Goal: Find specific fact: Find specific page/section

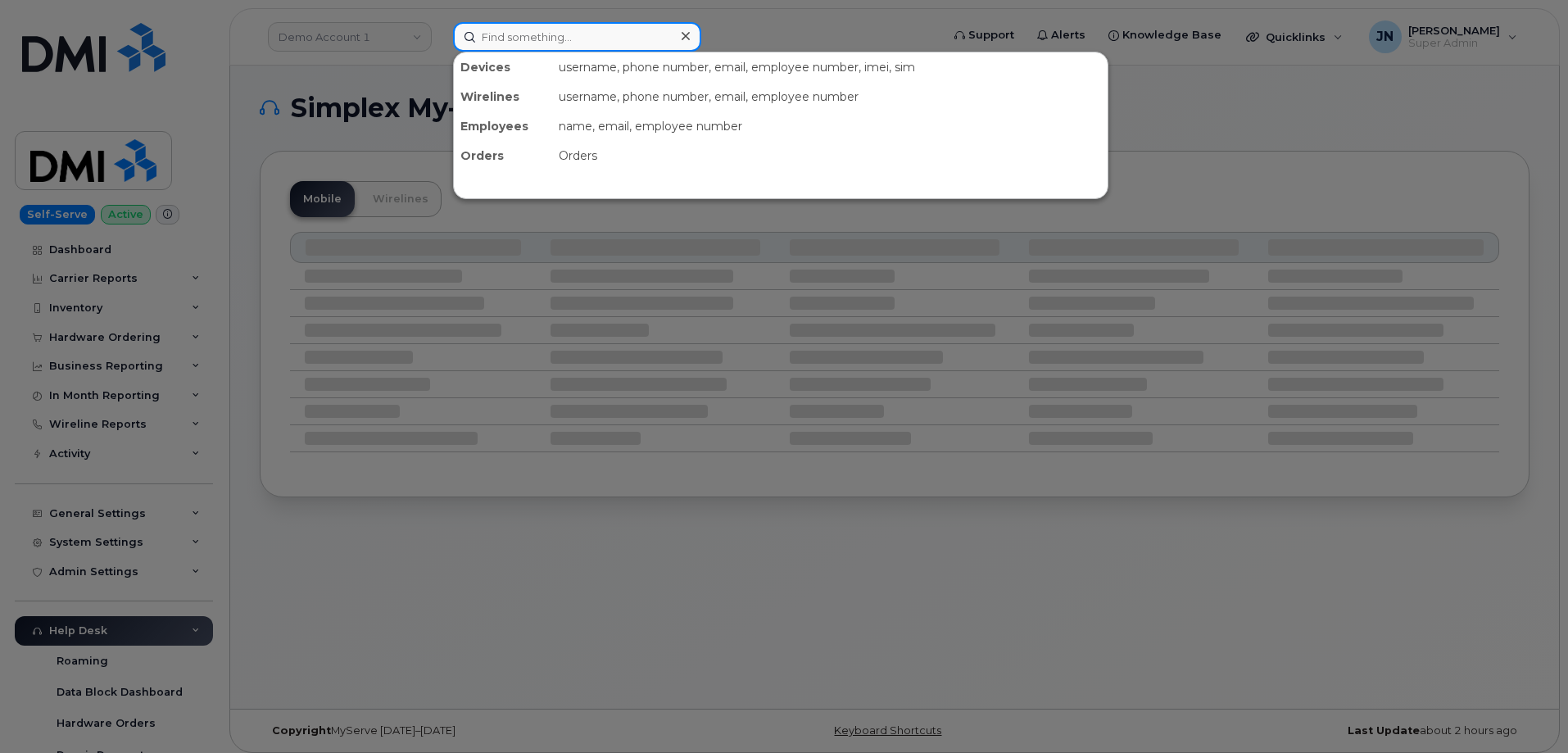
paste input "2136086338"
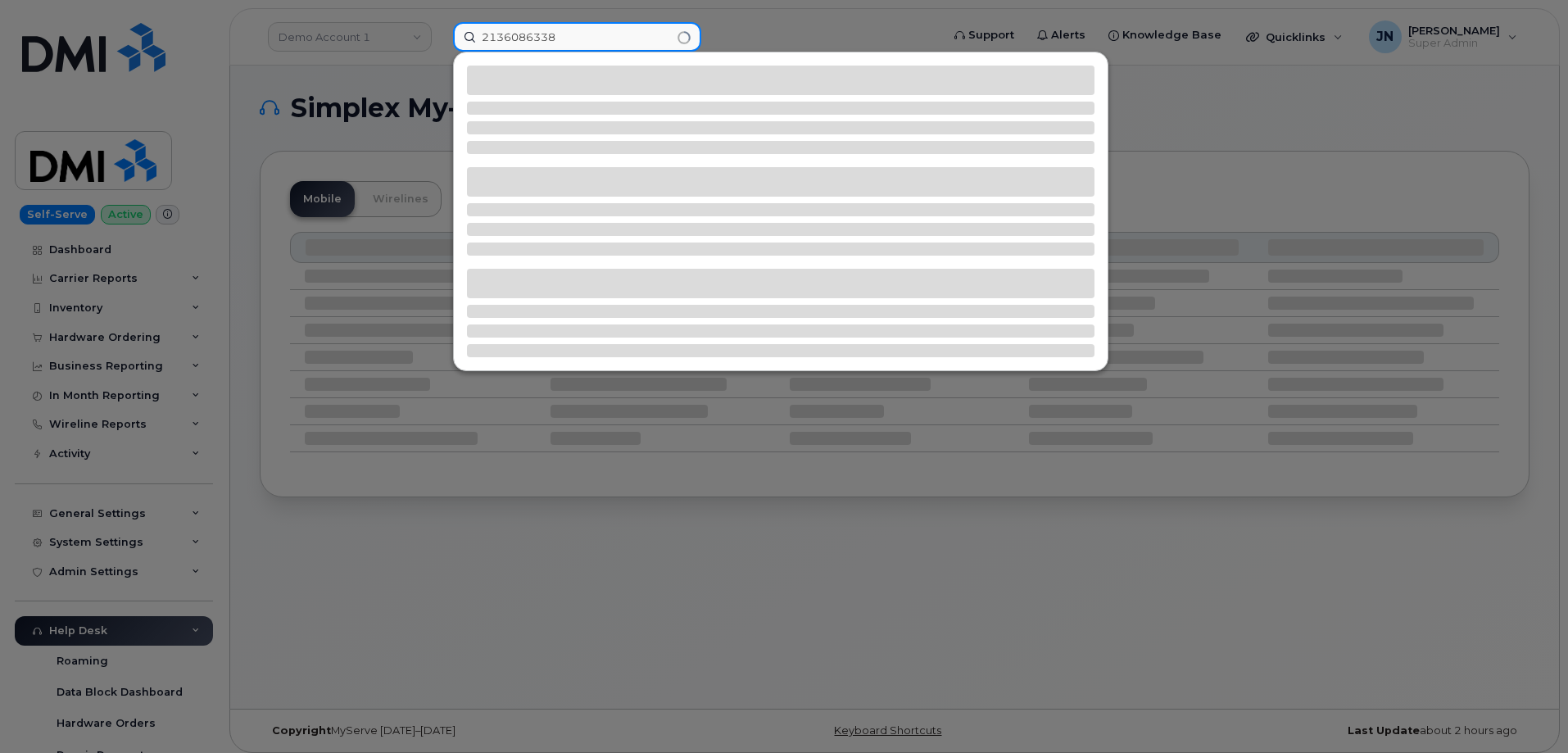
type input "2136086338"
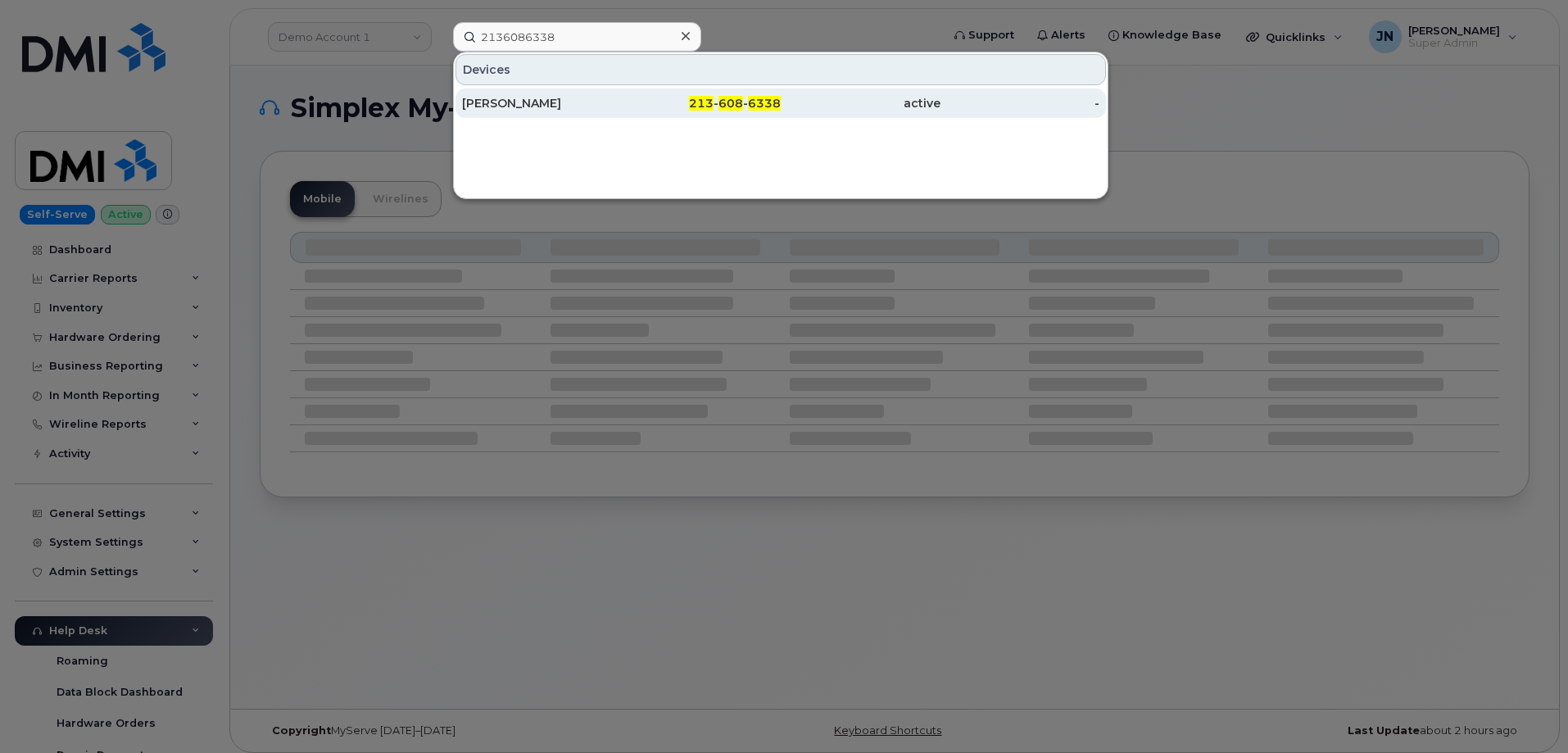
click at [588, 103] on div "[PERSON_NAME]" at bounding box center [541, 102] width 160 height 16
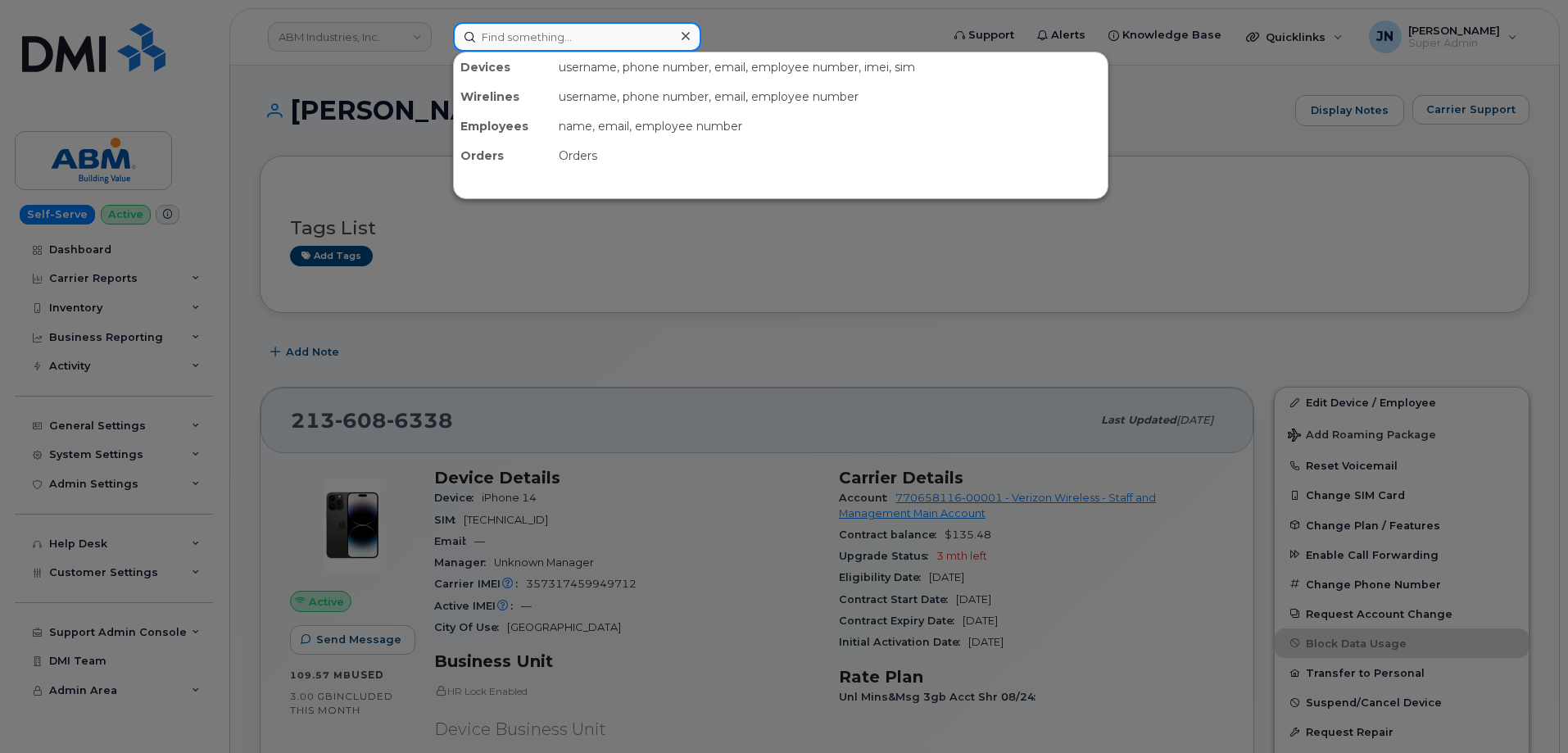
paste input "2136086338"
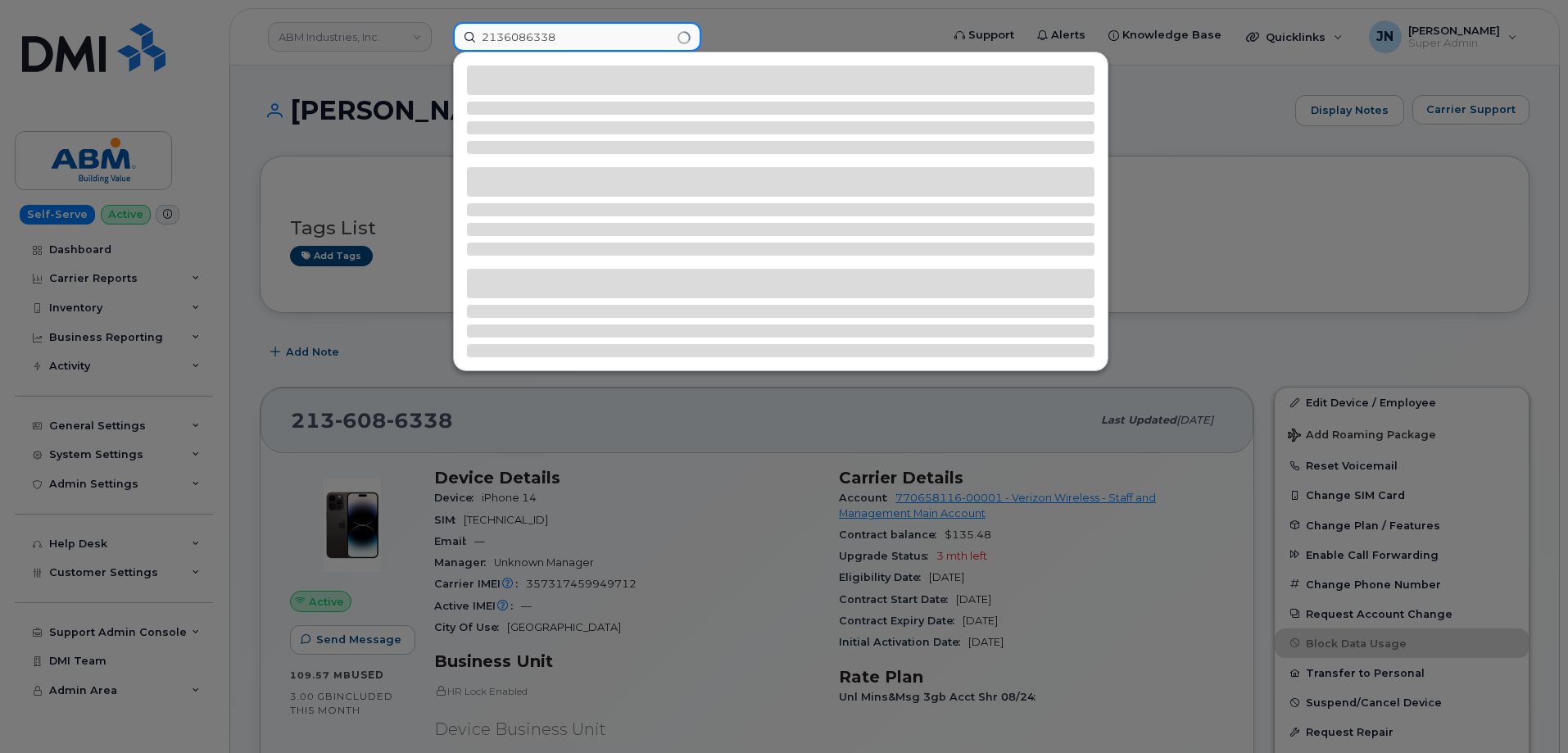
type input "2136086338"
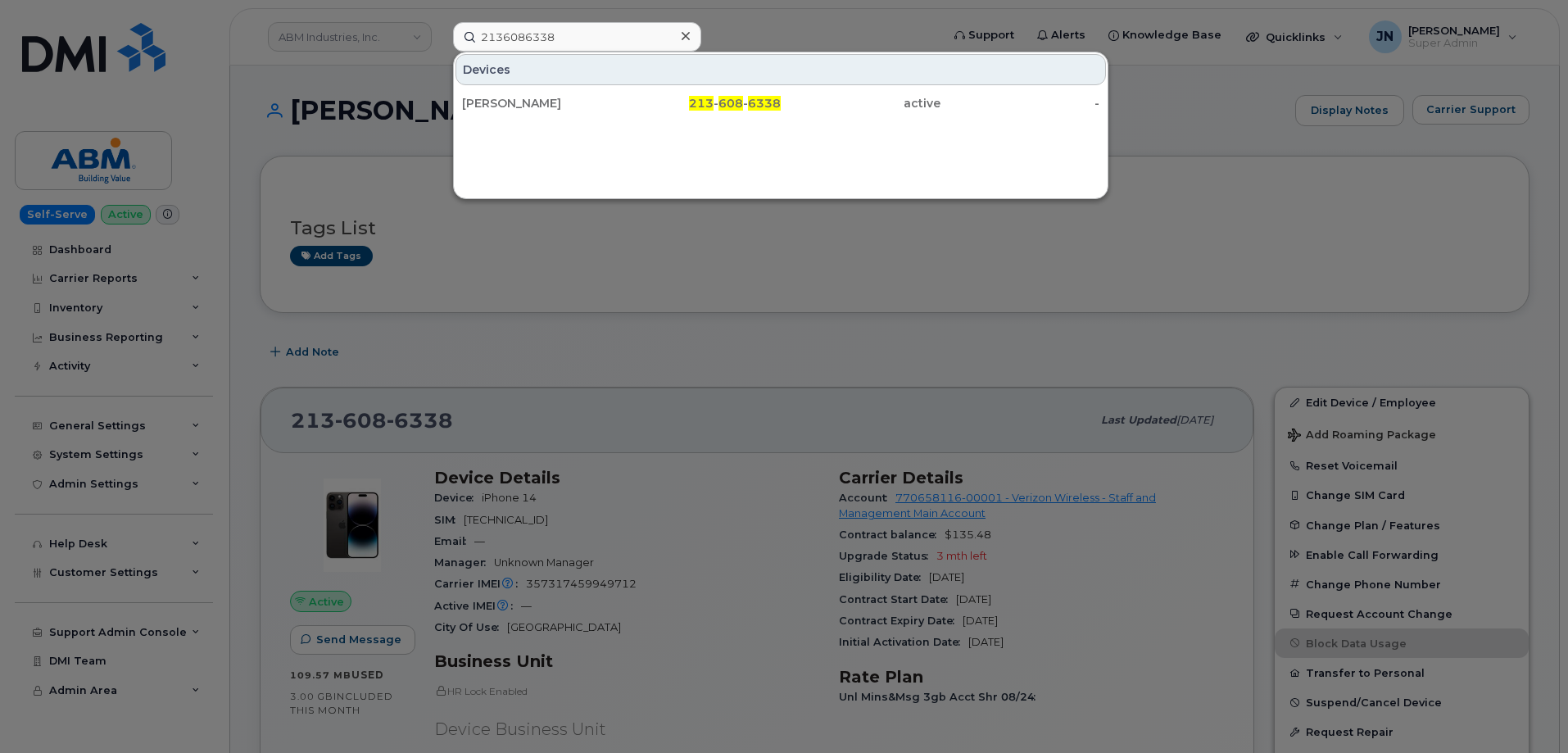
drag, startPoint x: 614, startPoint y: 99, endPoint x: 654, endPoint y: 119, distance: 44.7
click at [614, 98] on div "EDWIN QUINTANA MALDONADO" at bounding box center [541, 102] width 160 height 16
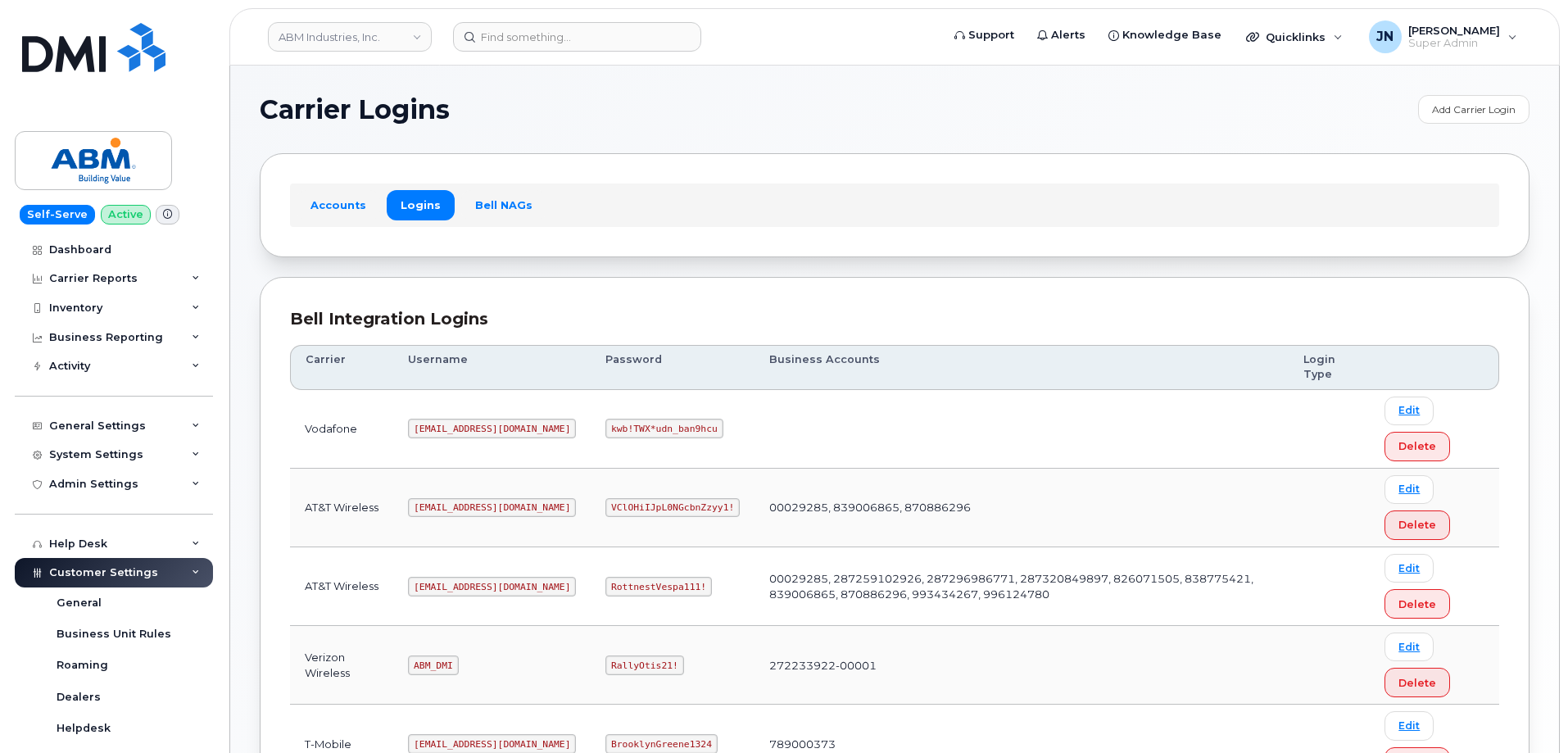
scroll to position [218, 0]
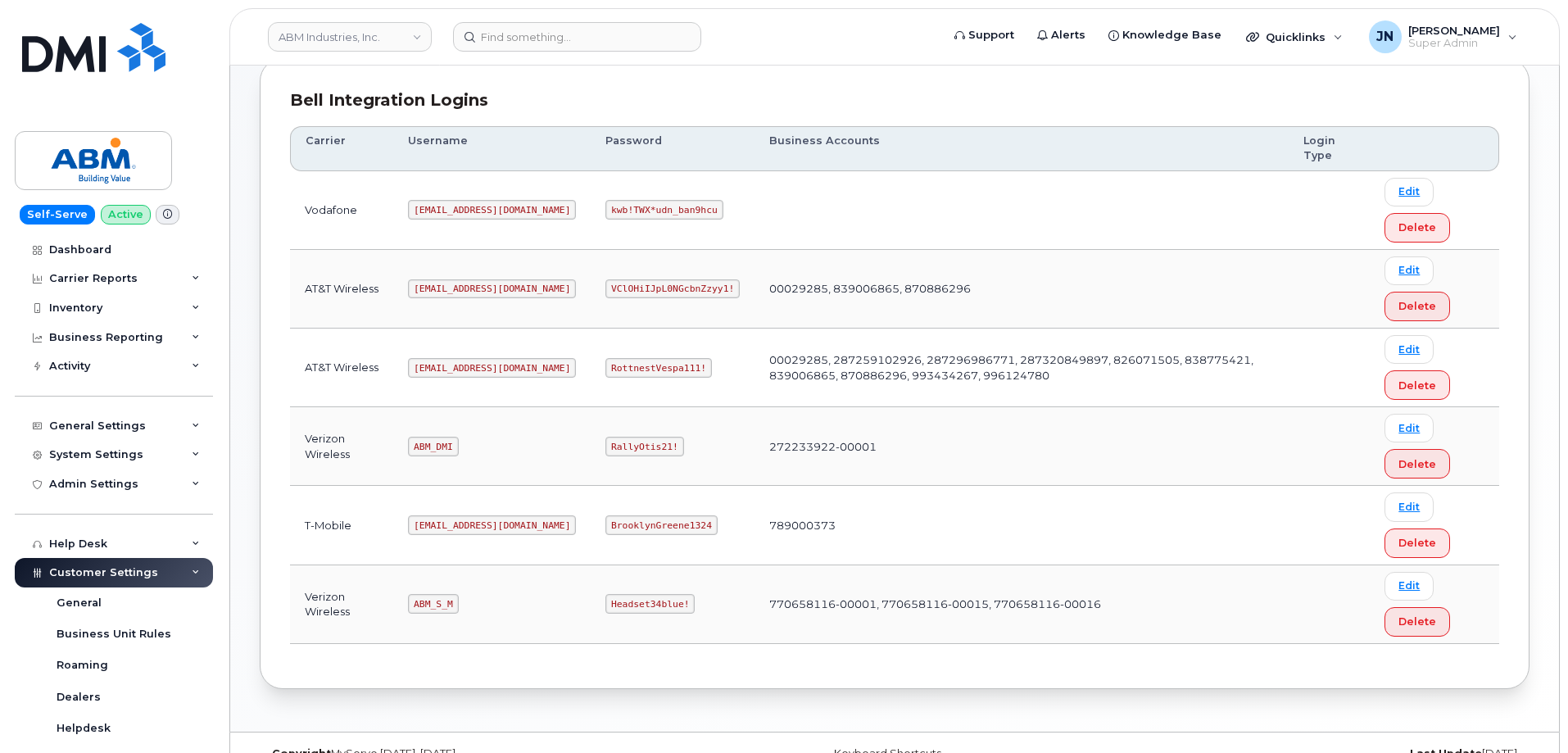
click at [437, 445] on code "ABM_DMI" at bounding box center [433, 447] width 50 height 19
copy code "ABM_DMI"
click at [605, 442] on code "RallyOtis21!" at bounding box center [644, 447] width 77 height 19
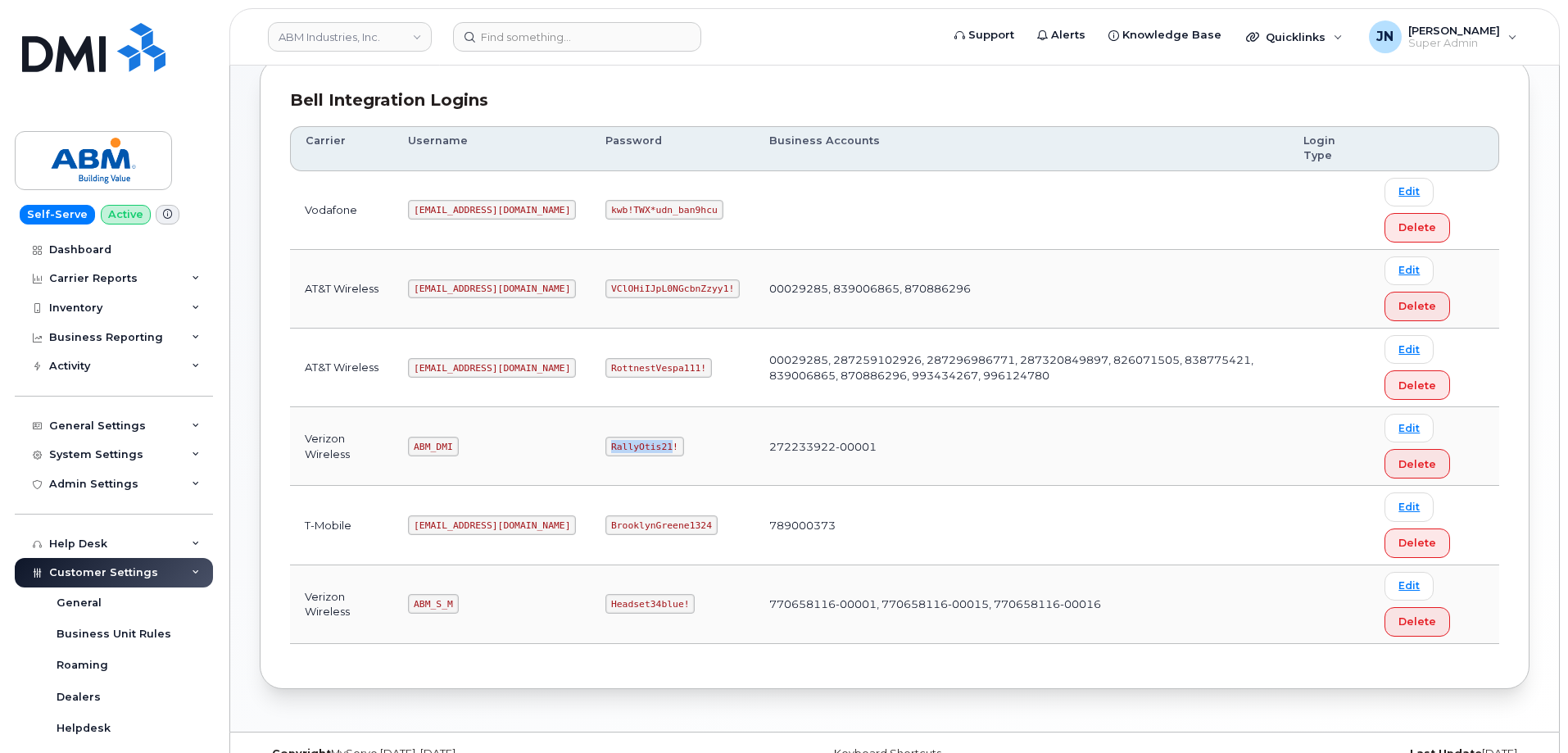
click at [605, 442] on code "RallyOtis21!" at bounding box center [644, 447] width 77 height 19
copy code "RallyOtis21!"
click at [434, 603] on code "ABM_S_M" at bounding box center [433, 603] width 50 height 19
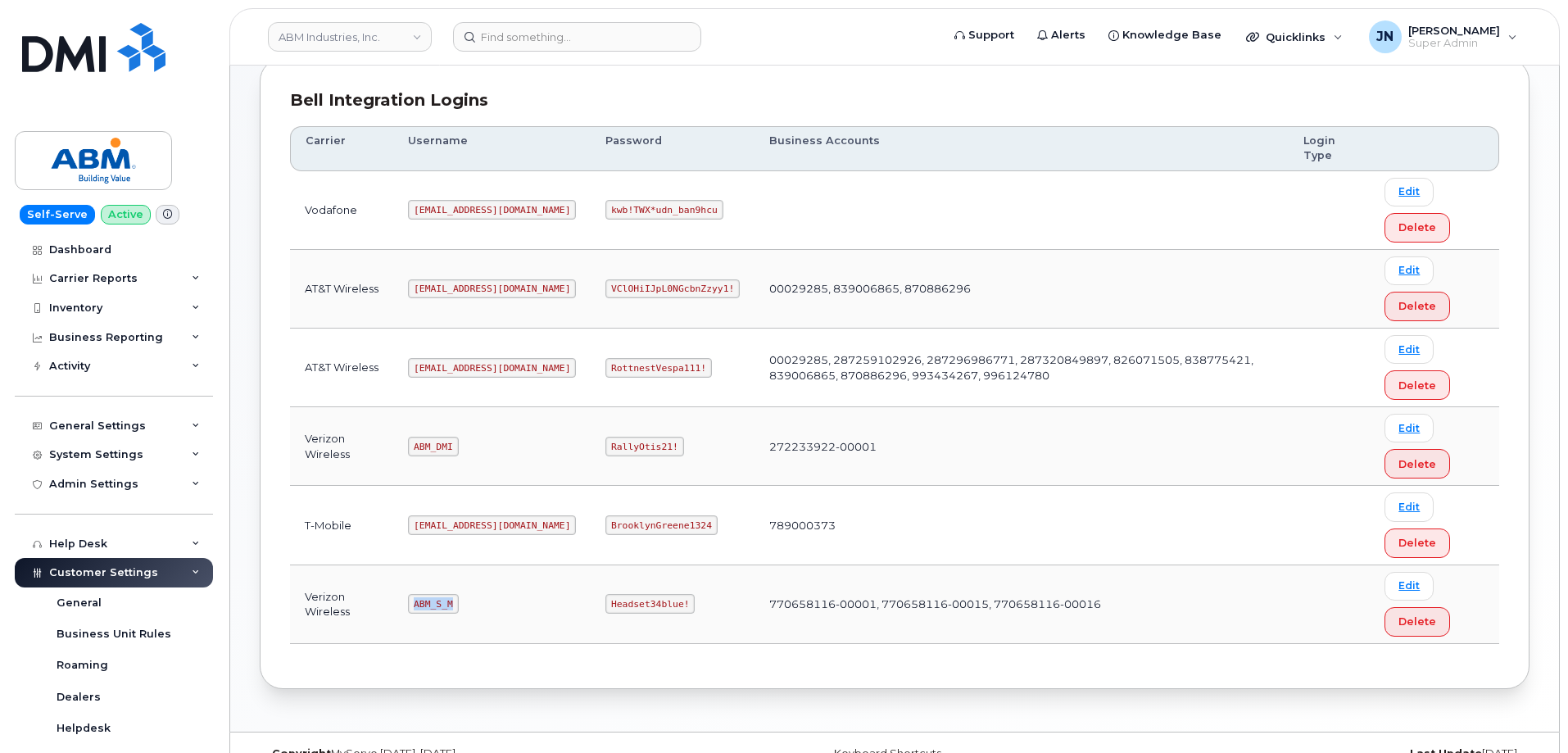
copy code "ABM_S_M"
click at [605, 603] on code "Headset34blue!" at bounding box center [650, 603] width 89 height 19
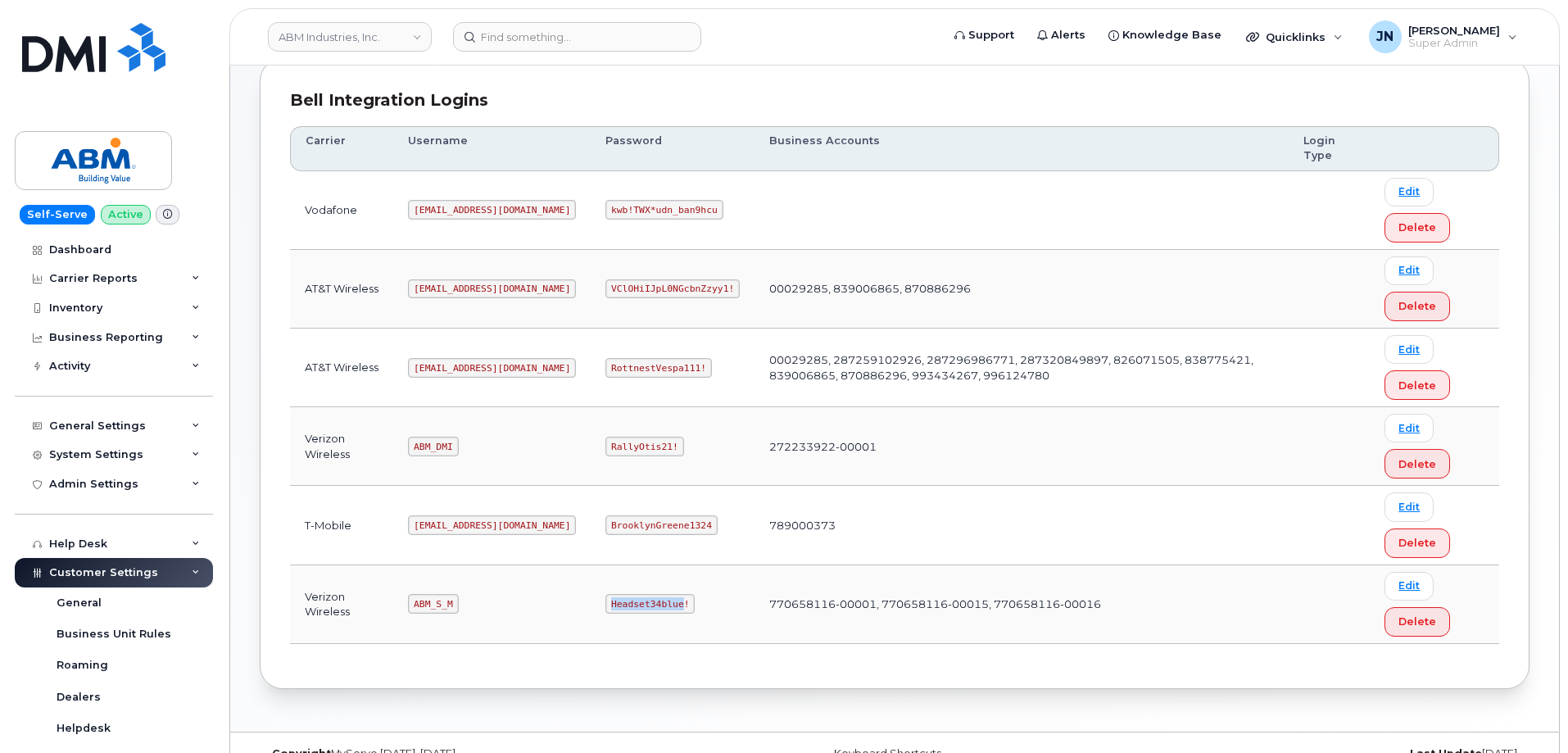
click at [605, 603] on code "Headset34blue!" at bounding box center [650, 603] width 89 height 19
click at [605, 604] on code "Headset34blue!" at bounding box center [650, 603] width 89 height 19
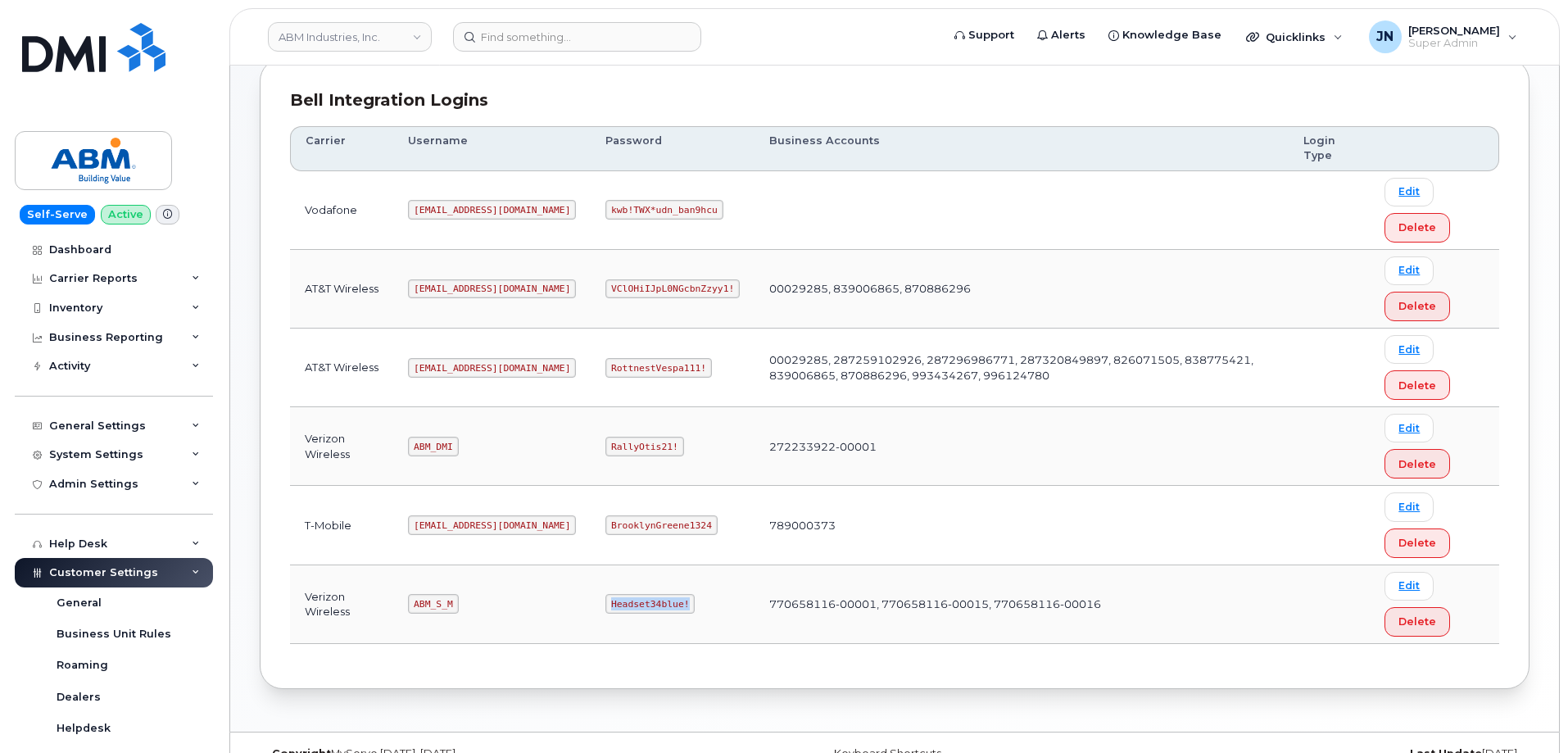
click at [605, 605] on code "Headset34blue!" at bounding box center [650, 603] width 89 height 19
click at [460, 363] on code "[EMAIL_ADDRESS][DOMAIN_NAME]" at bounding box center [492, 367] width 168 height 19
click at [464, 367] on code "[EMAIL_ADDRESS][DOMAIN_NAME]" at bounding box center [492, 367] width 168 height 19
copy code "[EMAIL_ADDRESS][DOMAIN_NAME]"
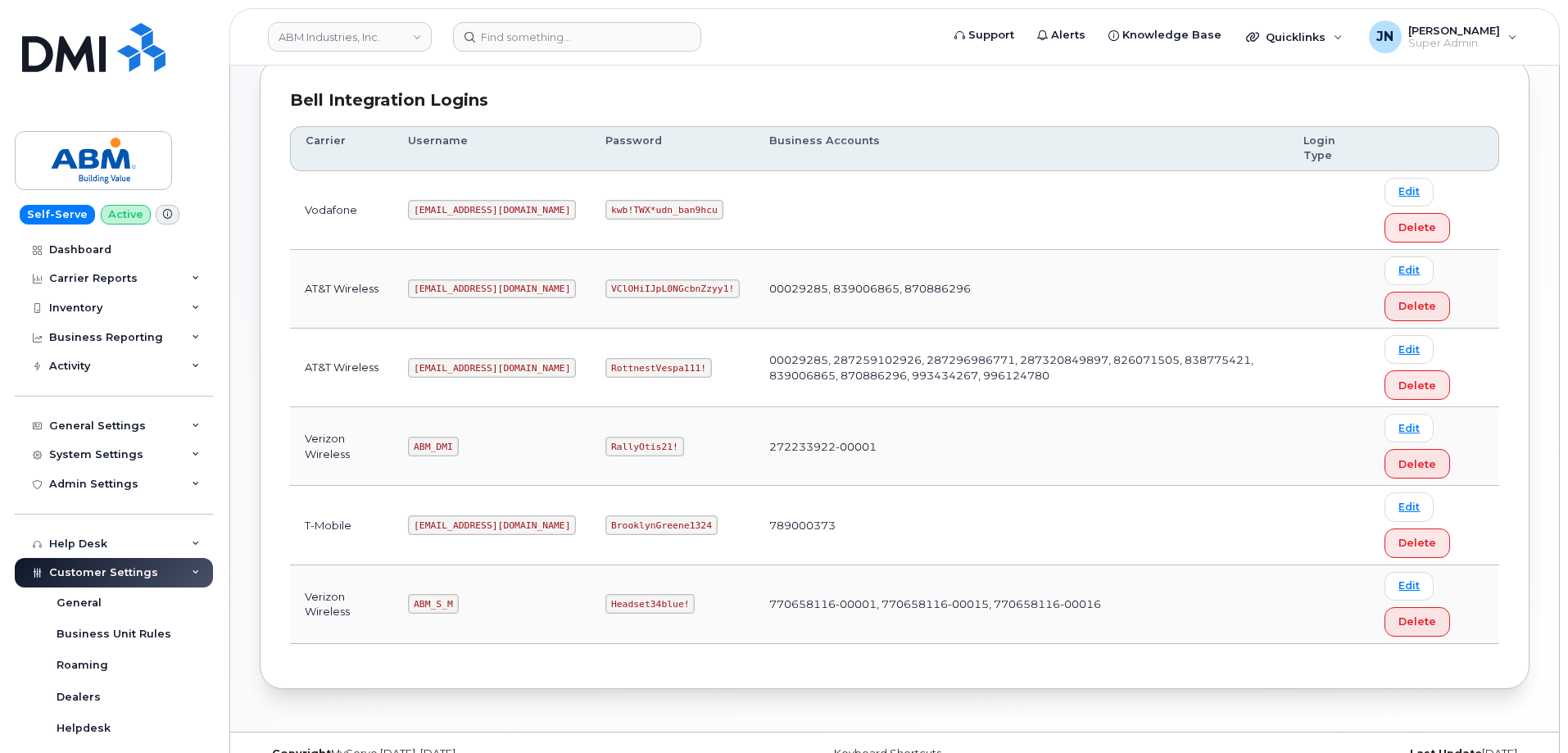
click at [605, 363] on code "RottnestVespa111!" at bounding box center [658, 367] width 106 height 19
copy code "RottnestVespa111!"
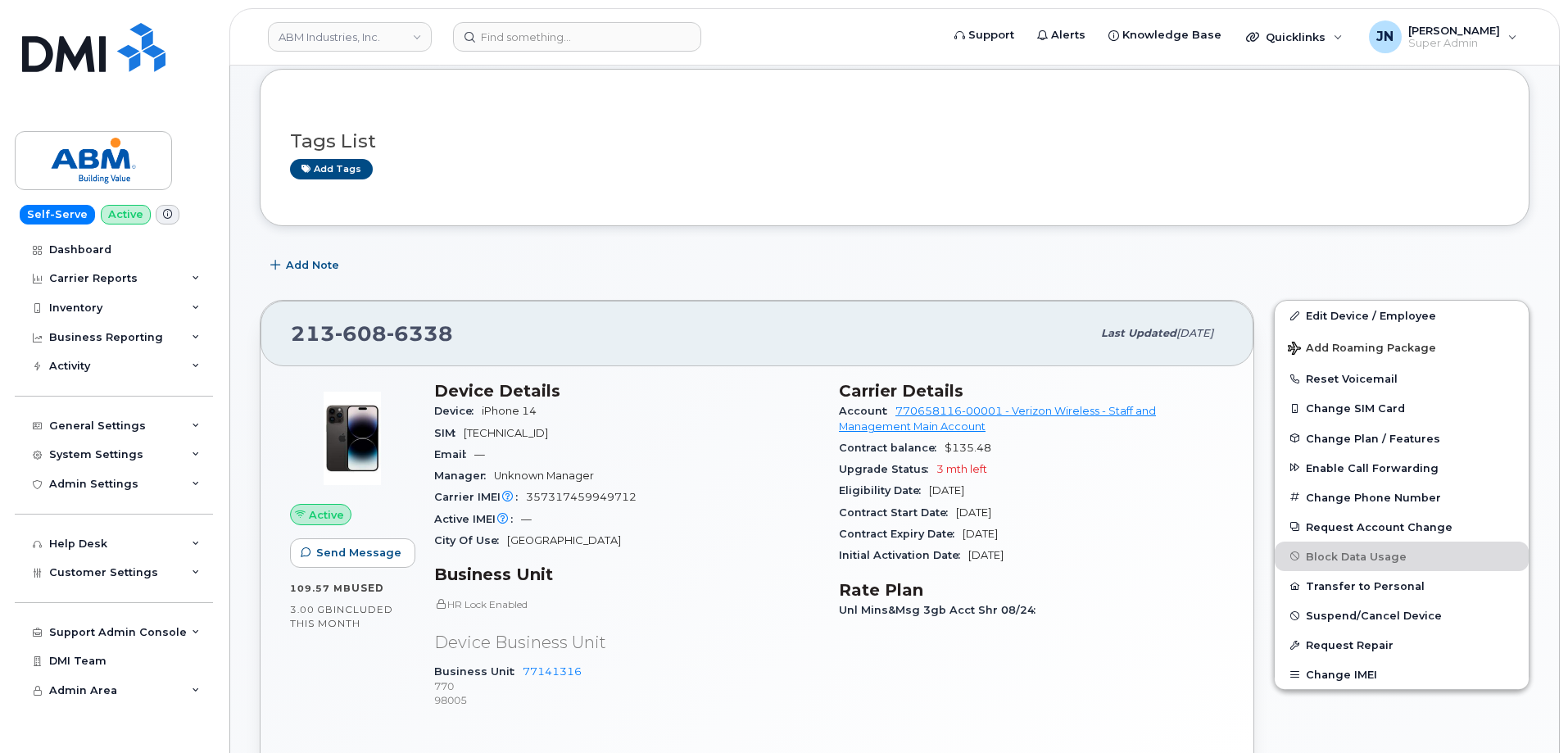
scroll to position [109, 0]
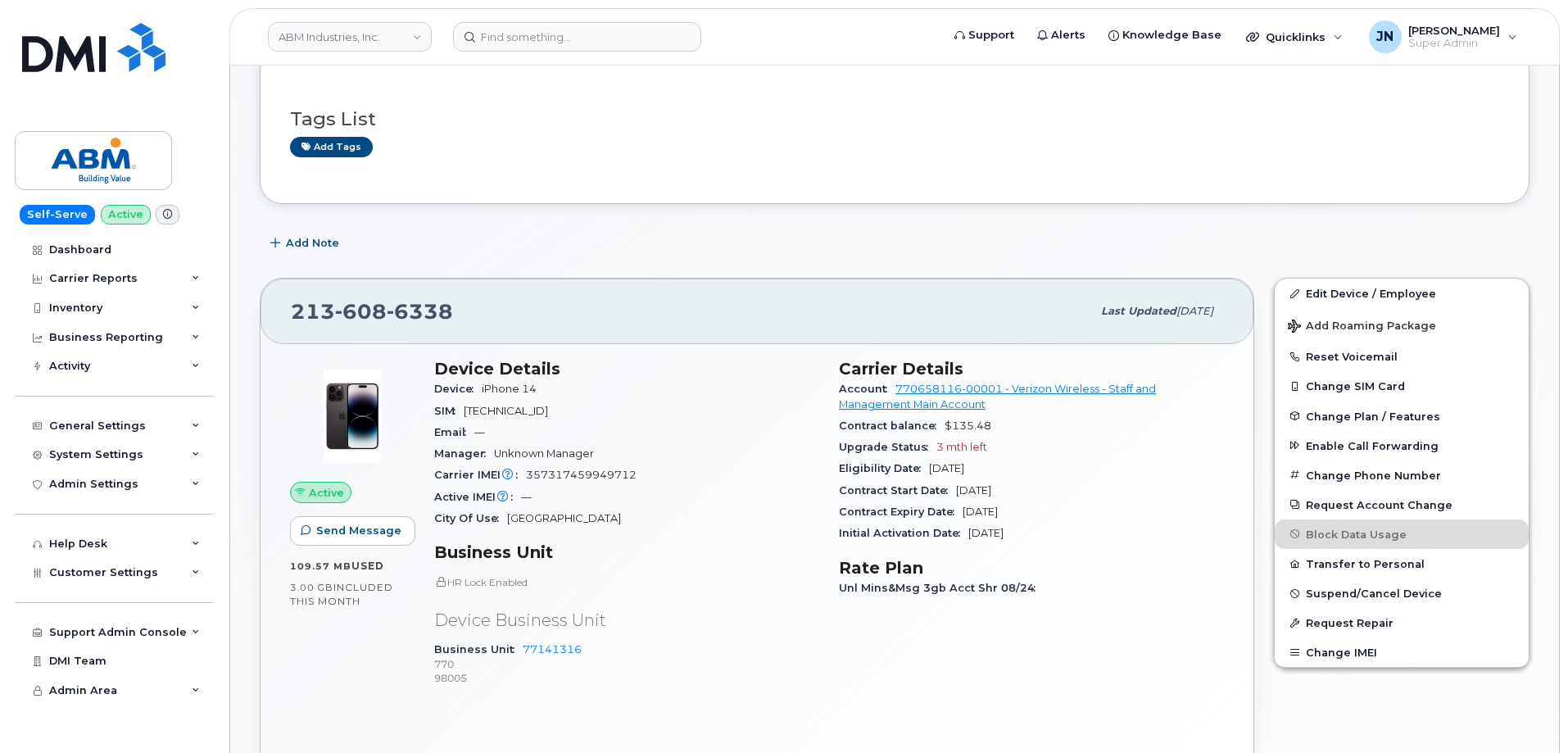
click at [548, 413] on span "[TECHNICAL_ID]" at bounding box center [506, 411] width 84 height 13
click at [548, 412] on span "89148000009372285850" at bounding box center [506, 411] width 84 height 13
copy span "89148000009372285850"
drag, startPoint x: 292, startPoint y: 308, endPoint x: 449, endPoint y: 314, distance: 157.1
click at [449, 314] on span "213 608 6338" at bounding box center [372, 310] width 162 height 24
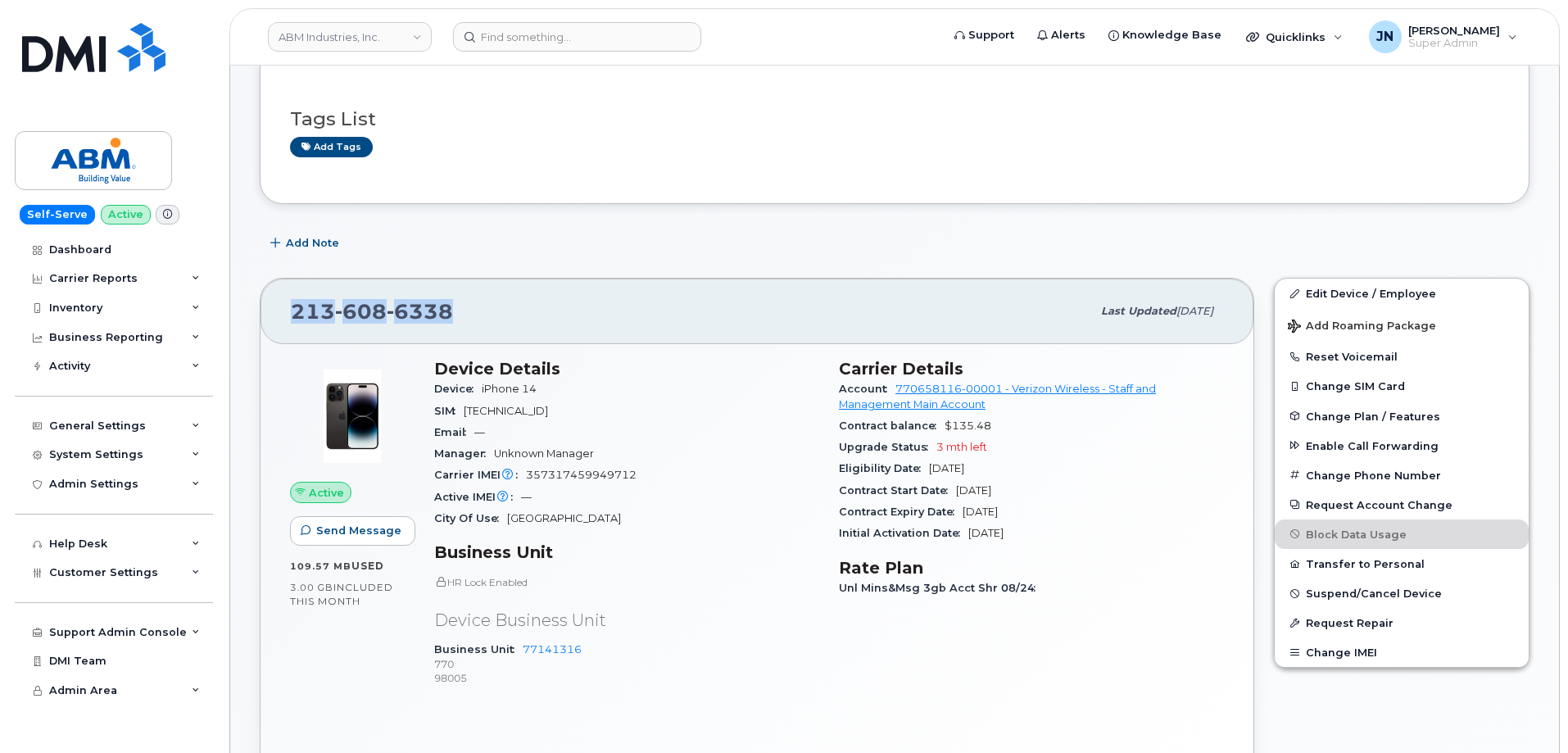
copy span "213 608 6338"
drag, startPoint x: 526, startPoint y: 478, endPoint x: 640, endPoint y: 478, distance: 114.0
click at [640, 478] on div "Carrier IMEI Carrier IMEI is reported during the last billing cycle or change o…" at bounding box center [626, 475] width 385 height 21
copy span "357317459949712"
